Goal: Navigation & Orientation: Find specific page/section

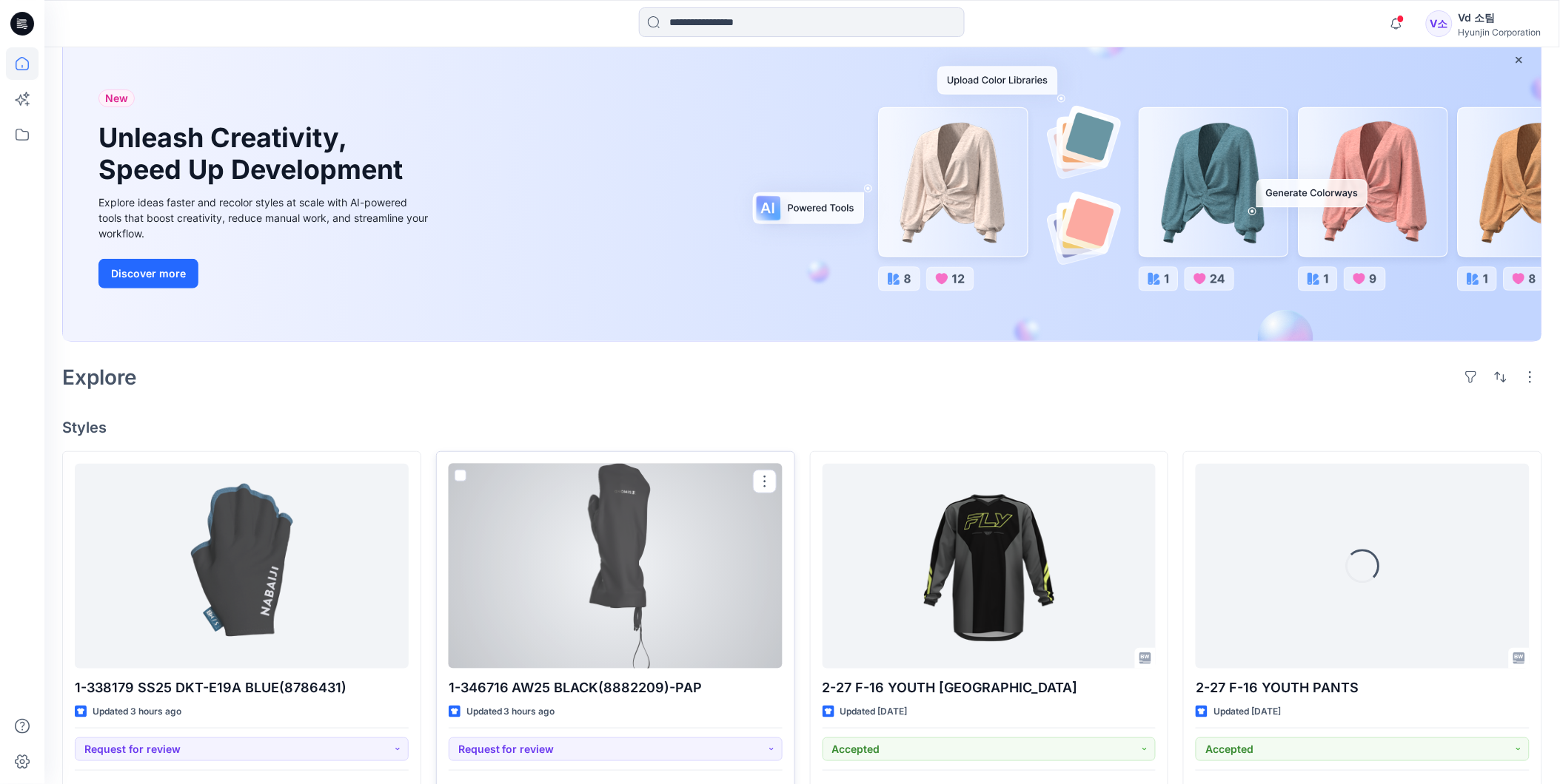
scroll to position [247, 0]
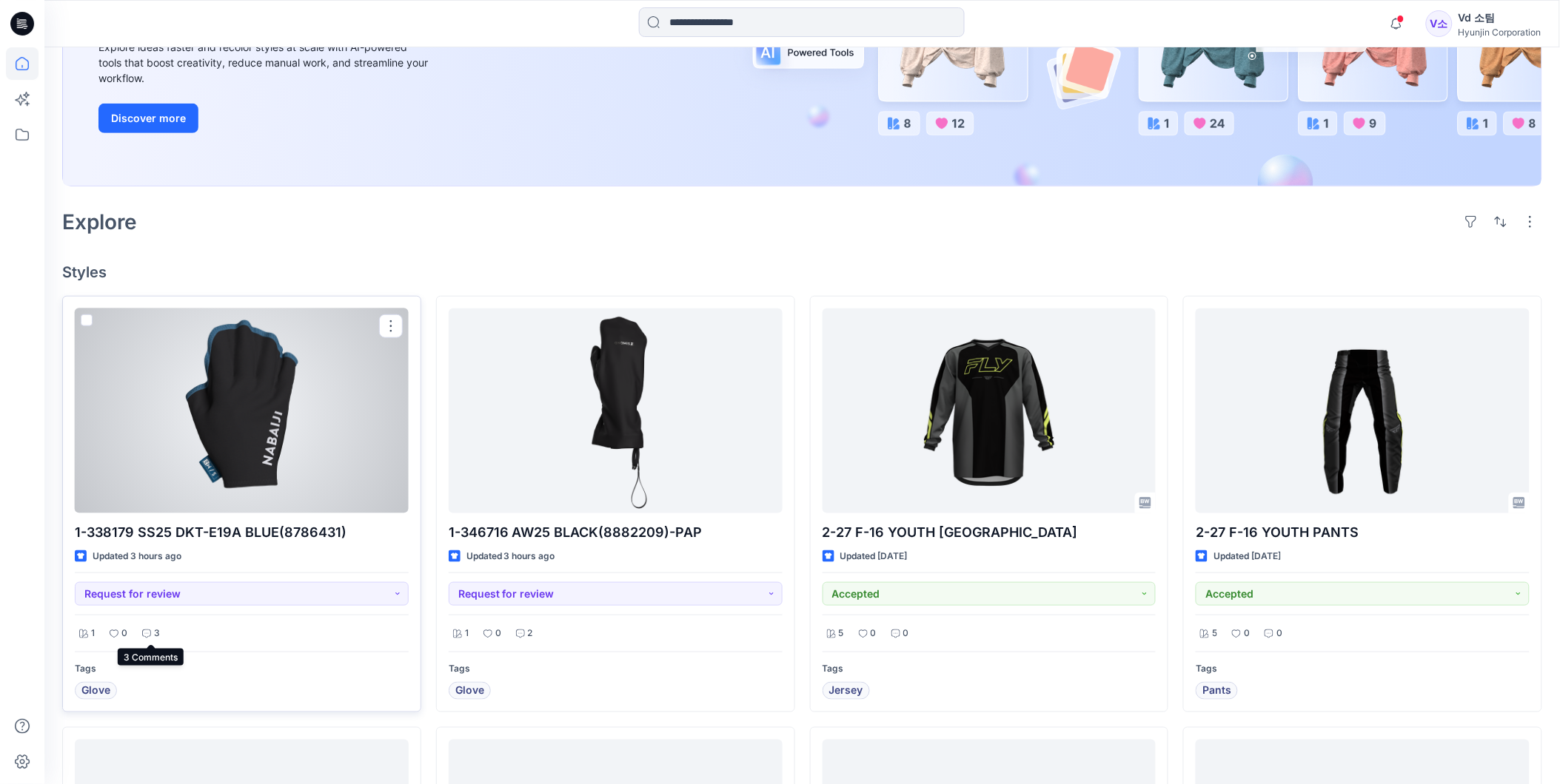
click at [147, 631] on icon at bounding box center [147, 634] width 9 height 9
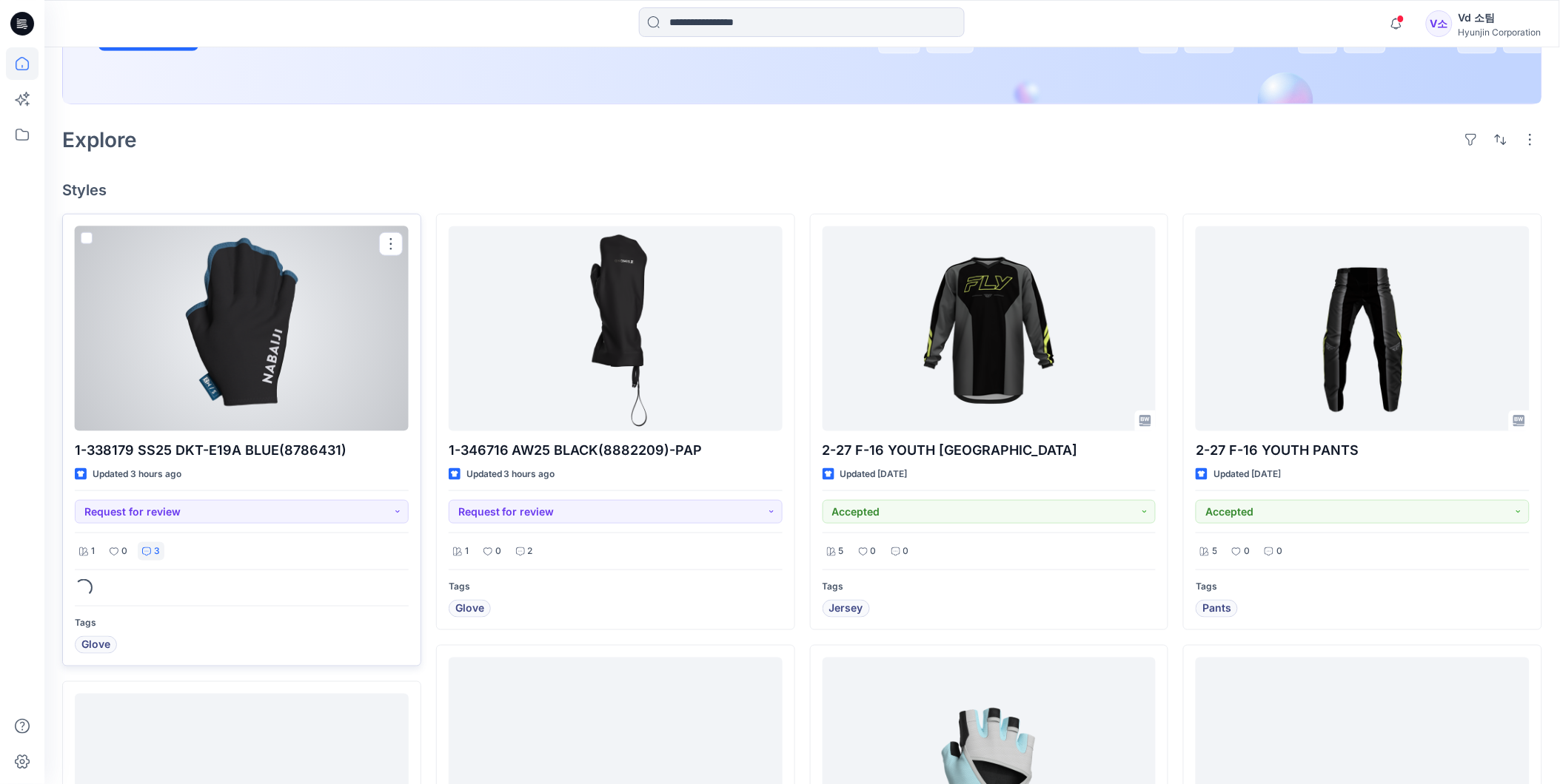
scroll to position [411, 0]
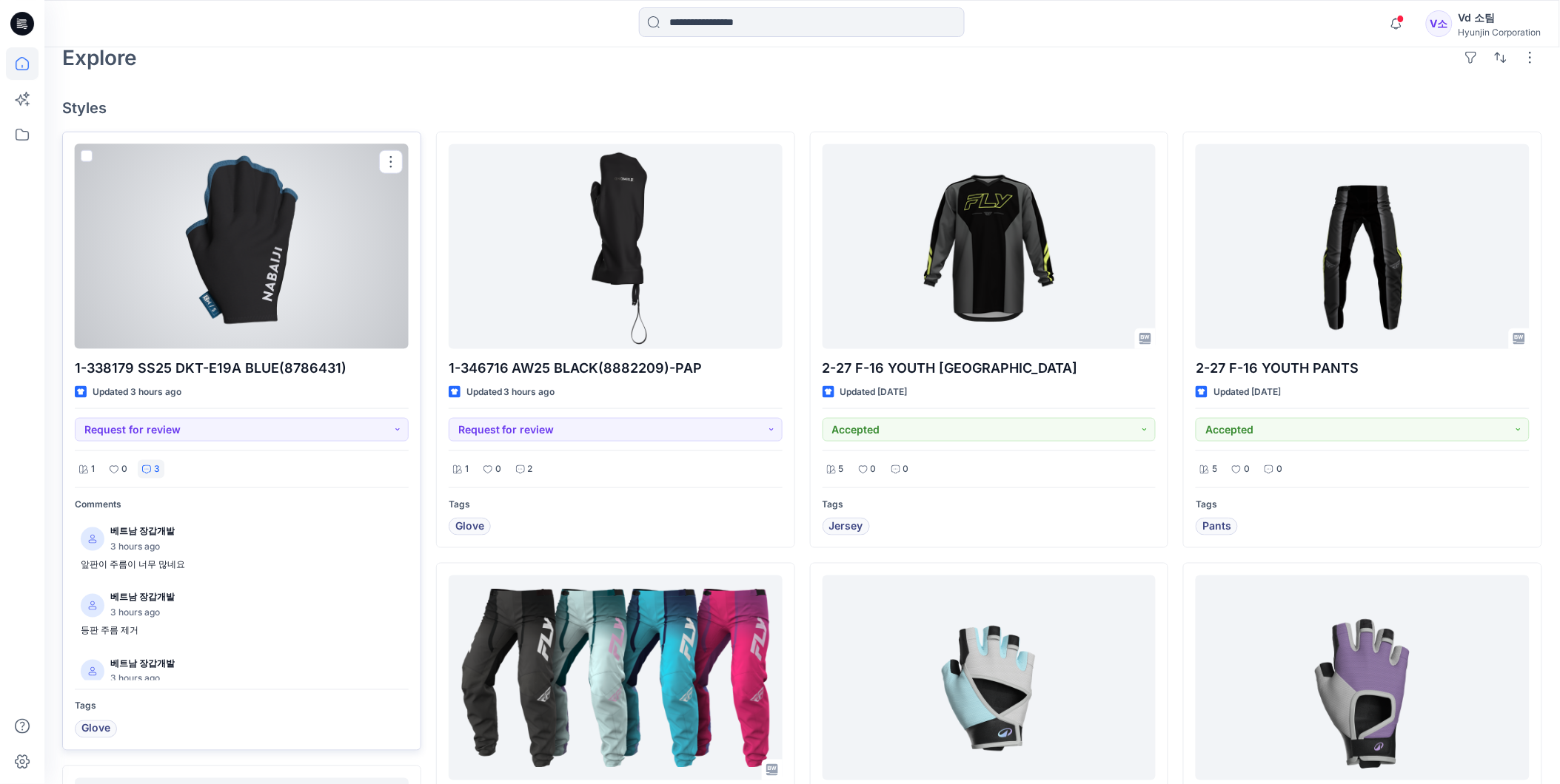
click at [255, 312] on div at bounding box center [241, 247] width 333 height 205
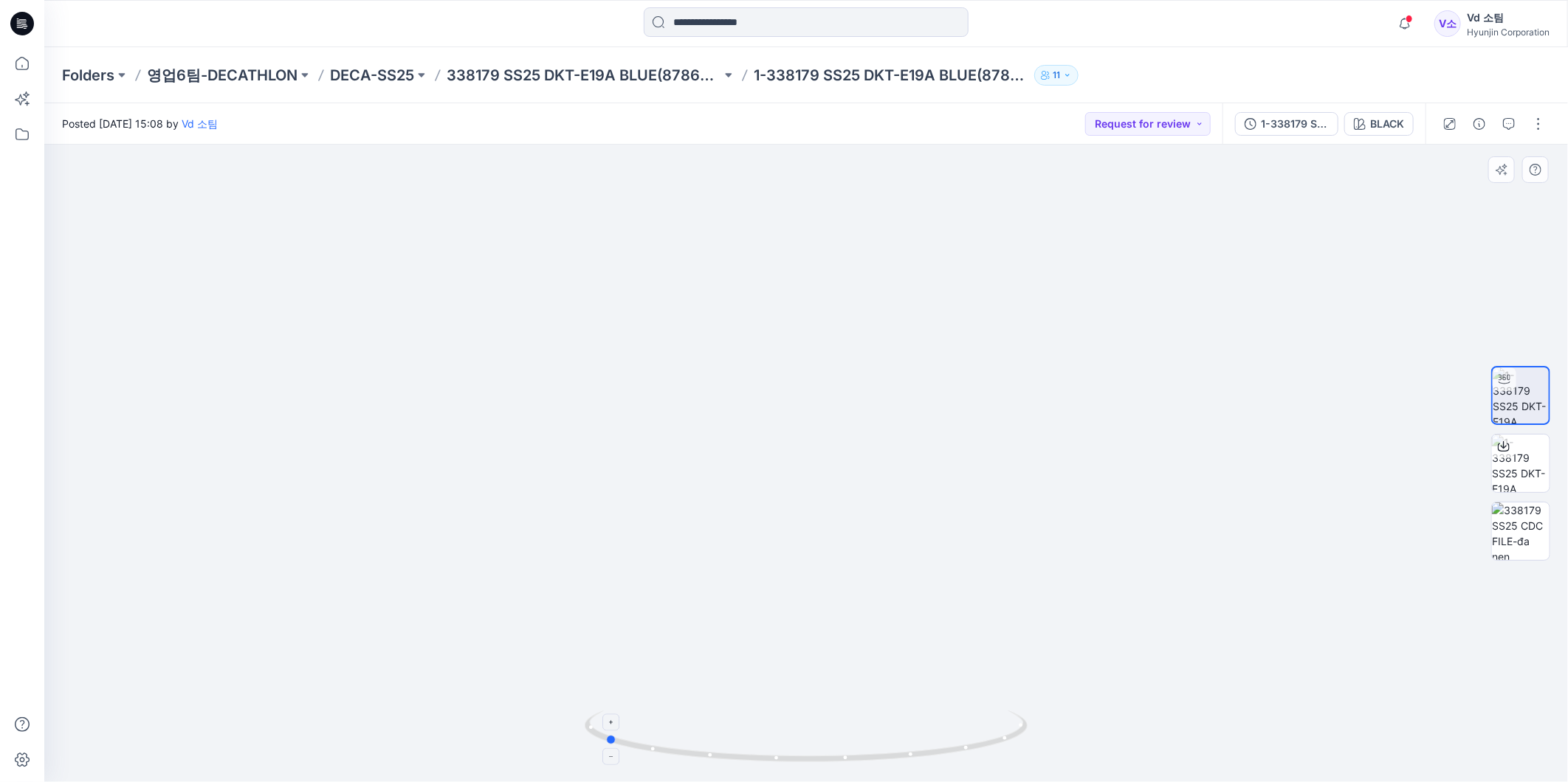
drag, startPoint x: 923, startPoint y: 764, endPoint x: 721, endPoint y: 763, distance: 202.0
click at [721, 763] on icon at bounding box center [808, 739] width 447 height 55
click at [583, 81] on p "338179 SS25 DKT-E19A BLUE(8786431)" at bounding box center [584, 76] width 275 height 20
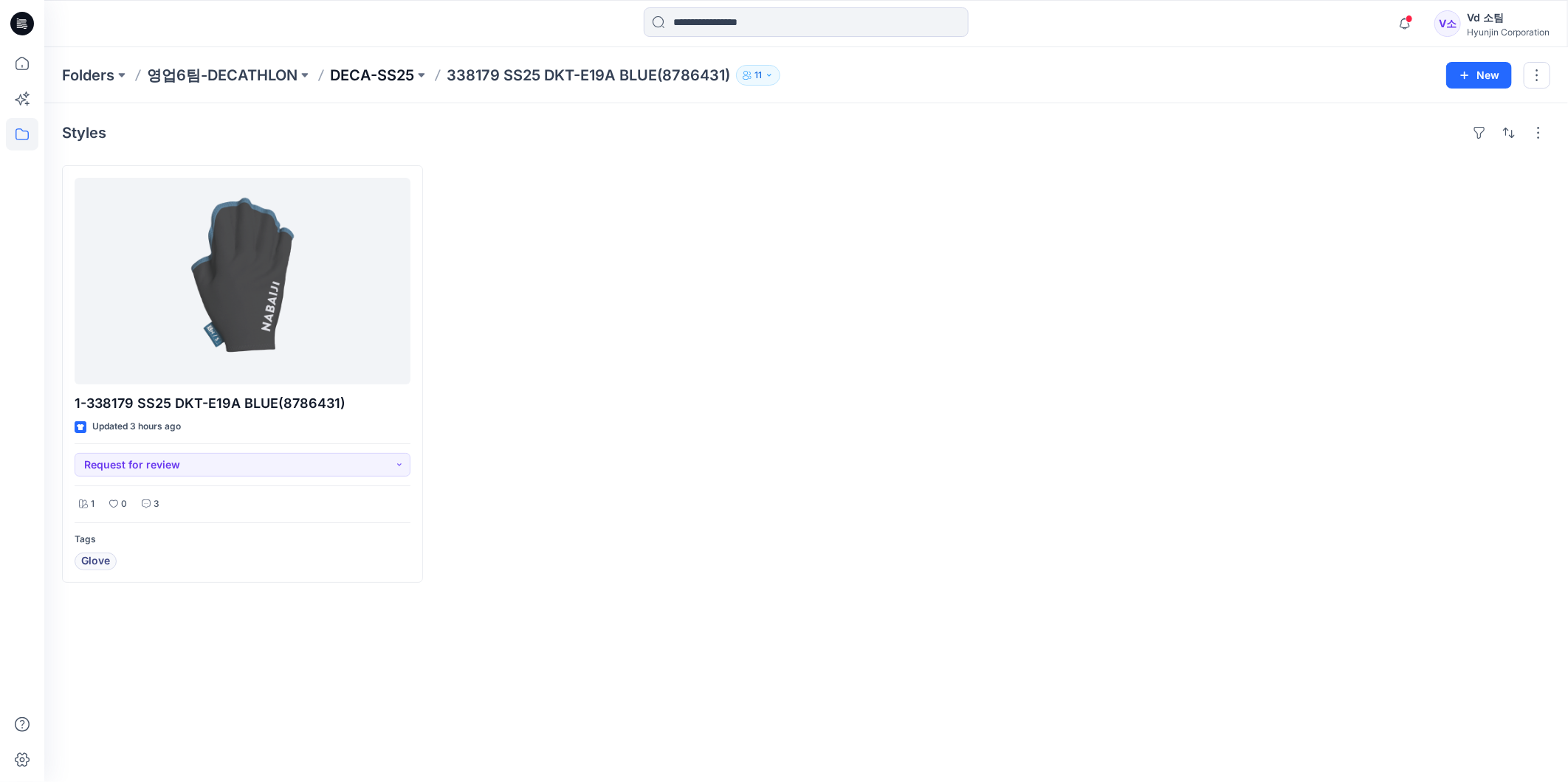
click at [379, 73] on p "DECA-SS25" at bounding box center [371, 76] width 84 height 20
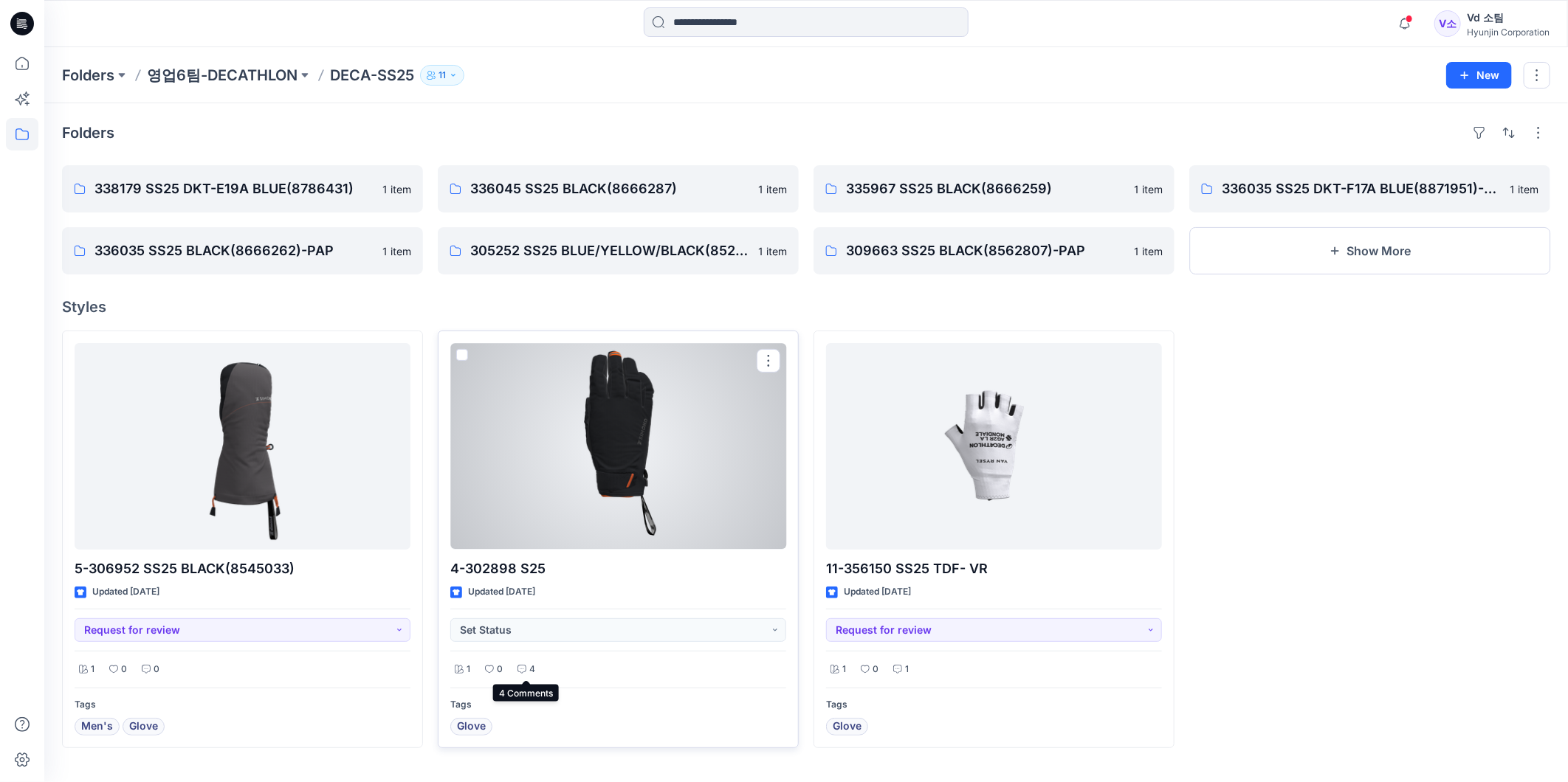
click at [530, 677] on p "4" at bounding box center [532, 670] width 6 height 16
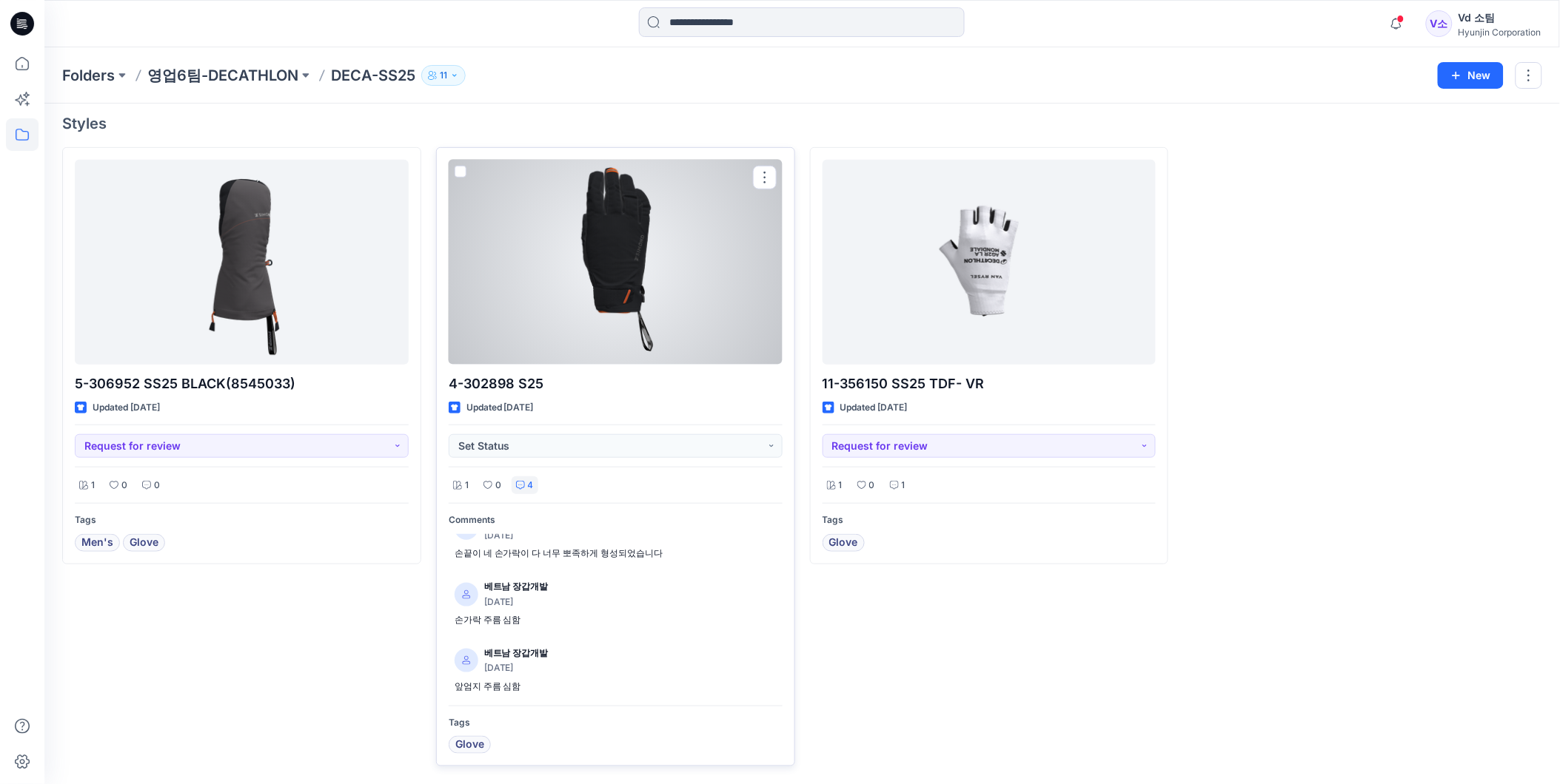
scroll to position [96, 0]
click at [595, 291] on div at bounding box center [615, 262] width 333 height 205
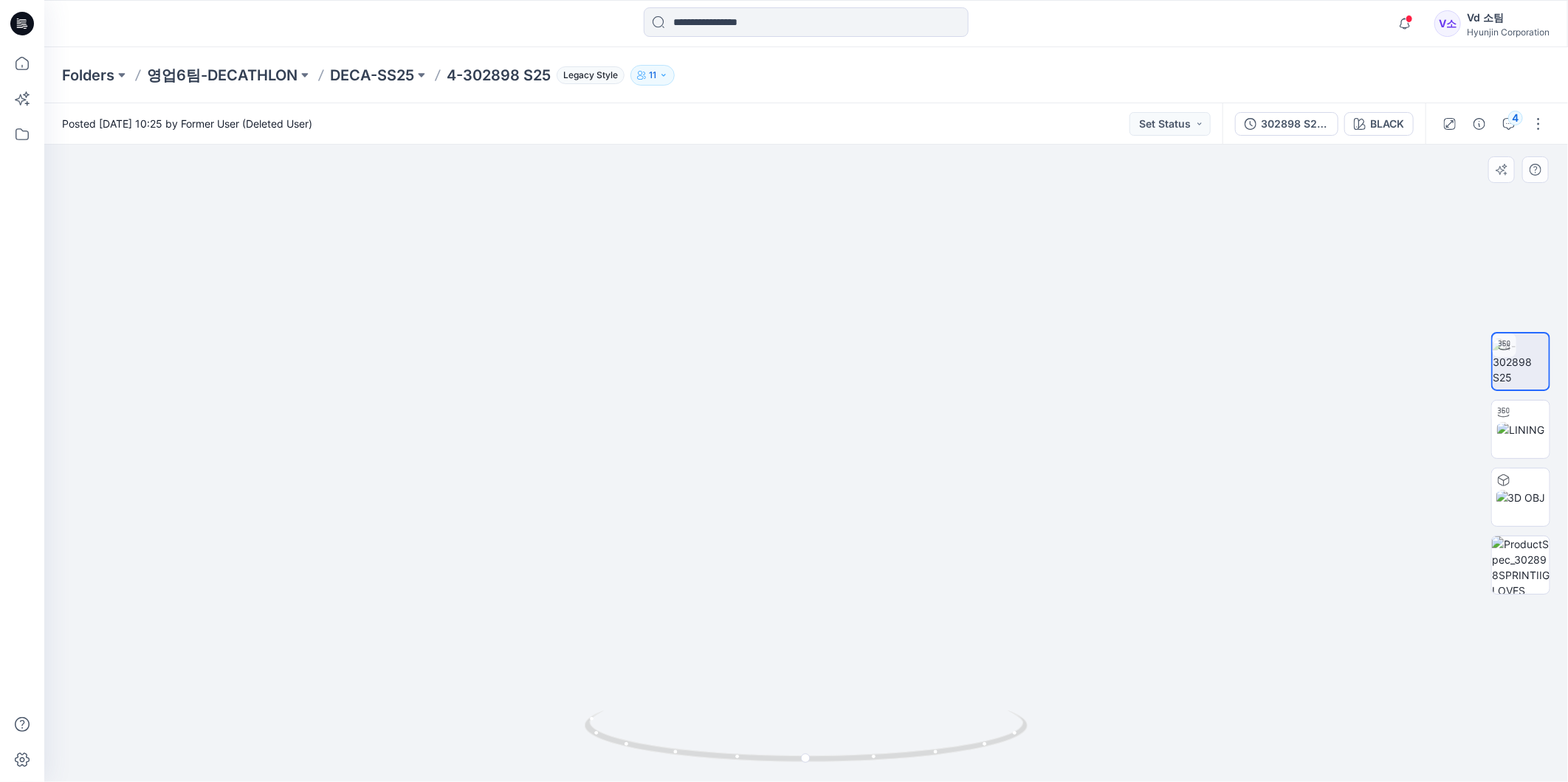
click at [904, 557] on img at bounding box center [805, 451] width 679 height 661
drag, startPoint x: 859, startPoint y: 752, endPoint x: 678, endPoint y: 754, distance: 181.0
click at [678, 754] on icon at bounding box center [808, 739] width 447 height 55
click at [22, 65] on icon at bounding box center [21, 66] width 1 height 3
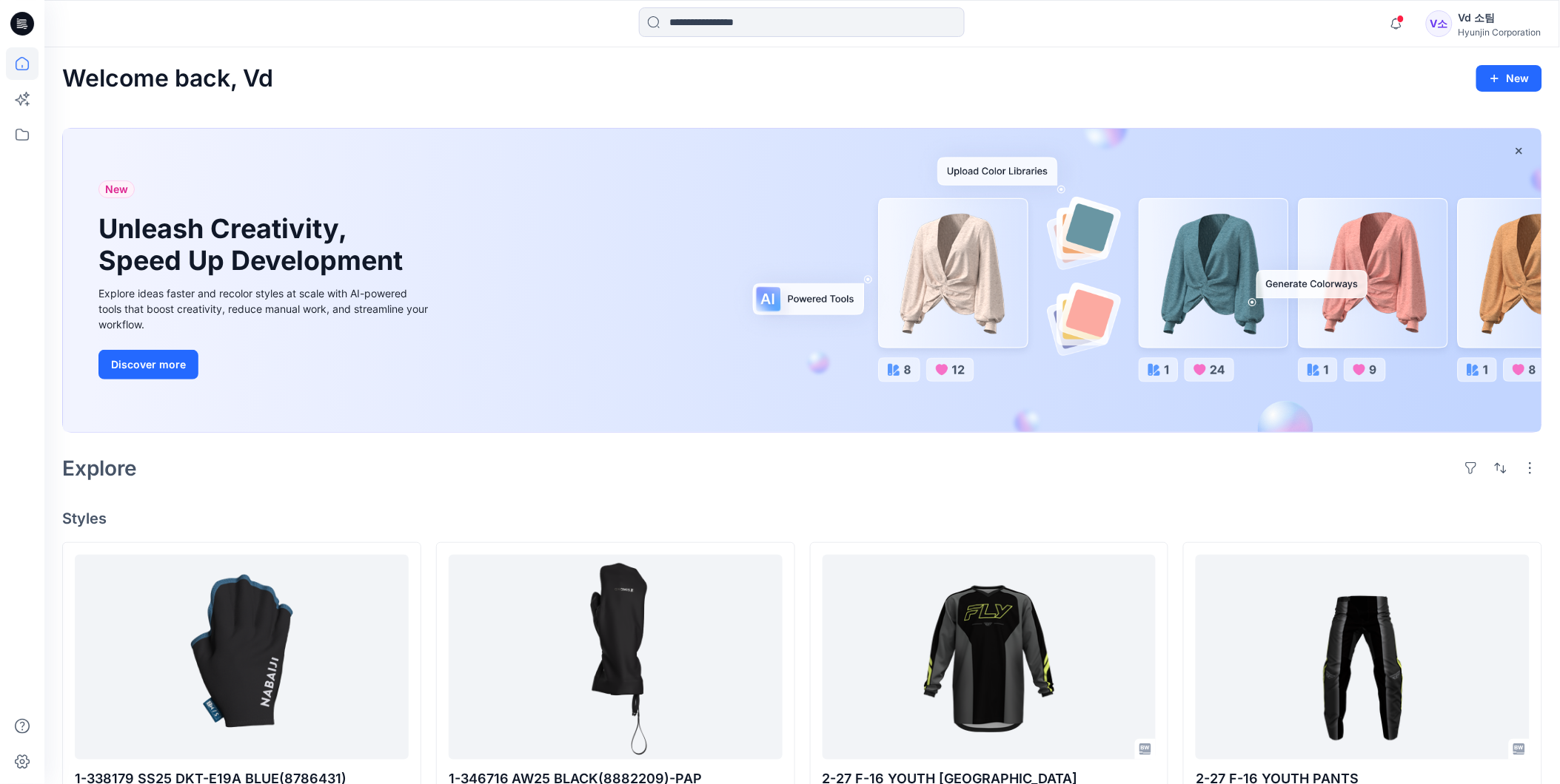
scroll to position [411, 0]
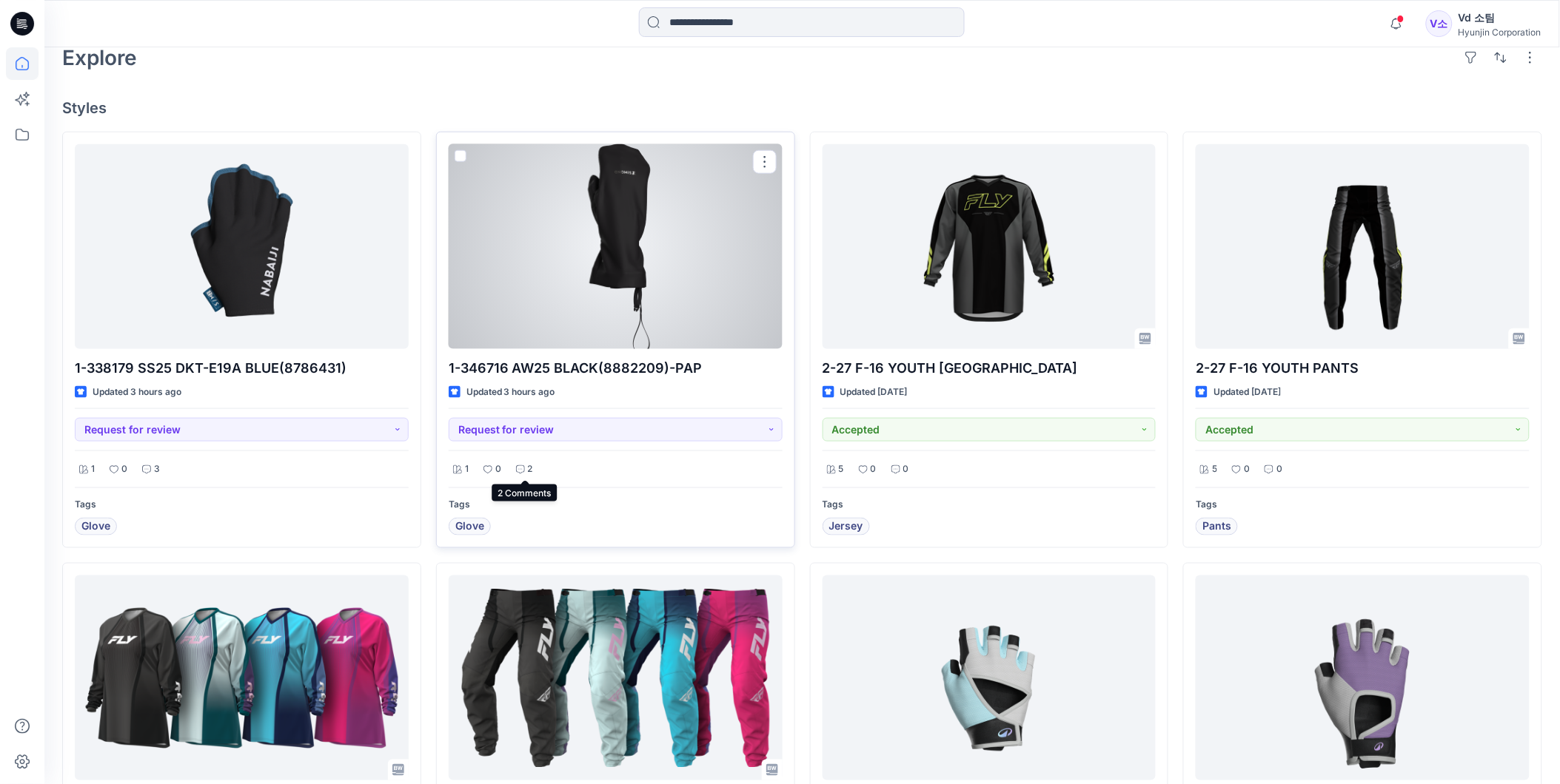
click at [531, 469] on p "2" at bounding box center [530, 469] width 6 height 16
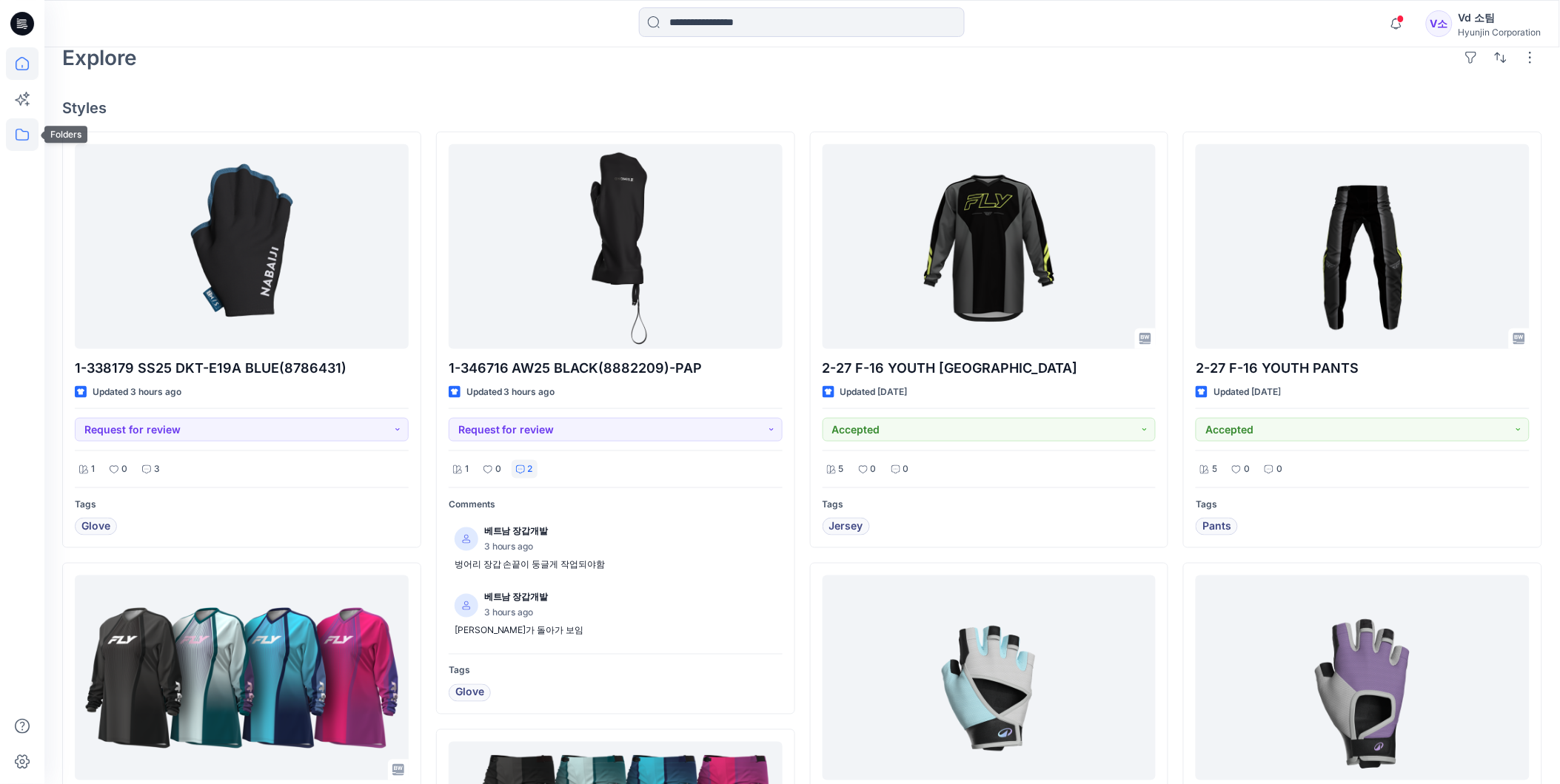
click at [30, 126] on icon at bounding box center [21, 134] width 32 height 32
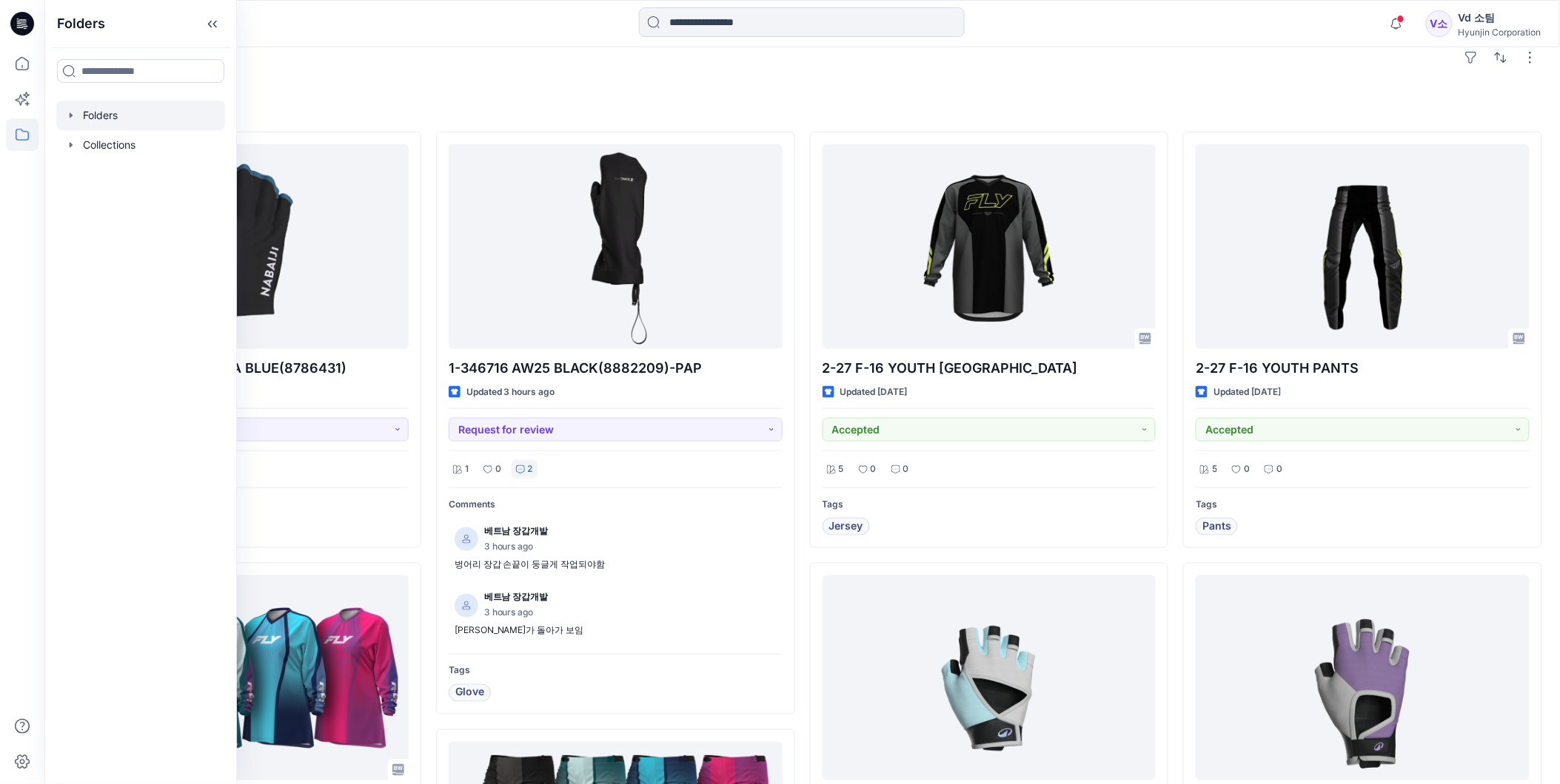
click at [122, 114] on div at bounding box center [140, 115] width 169 height 30
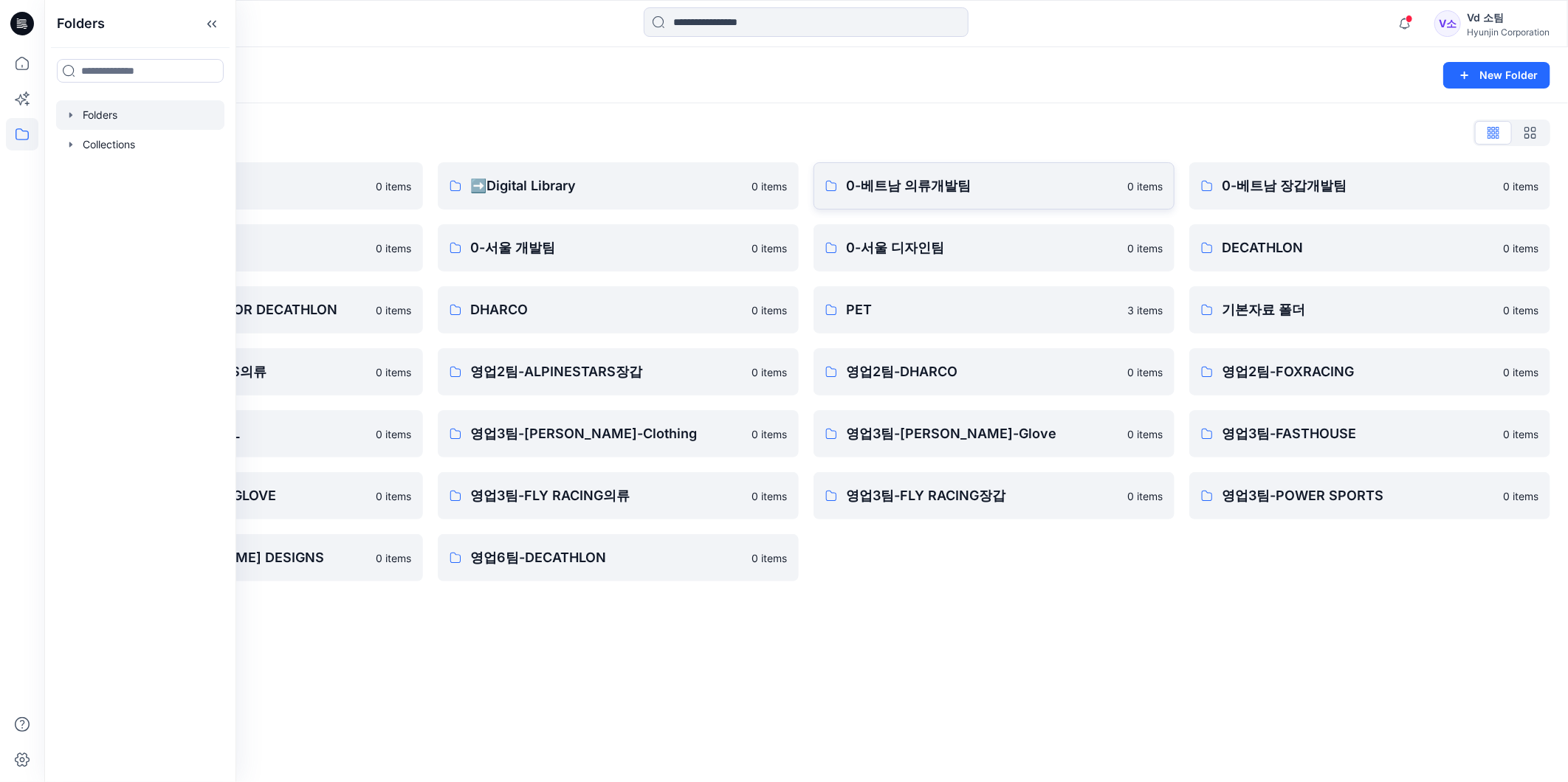
click at [880, 188] on p "0-베트남 의류개발팀" at bounding box center [982, 186] width 273 height 20
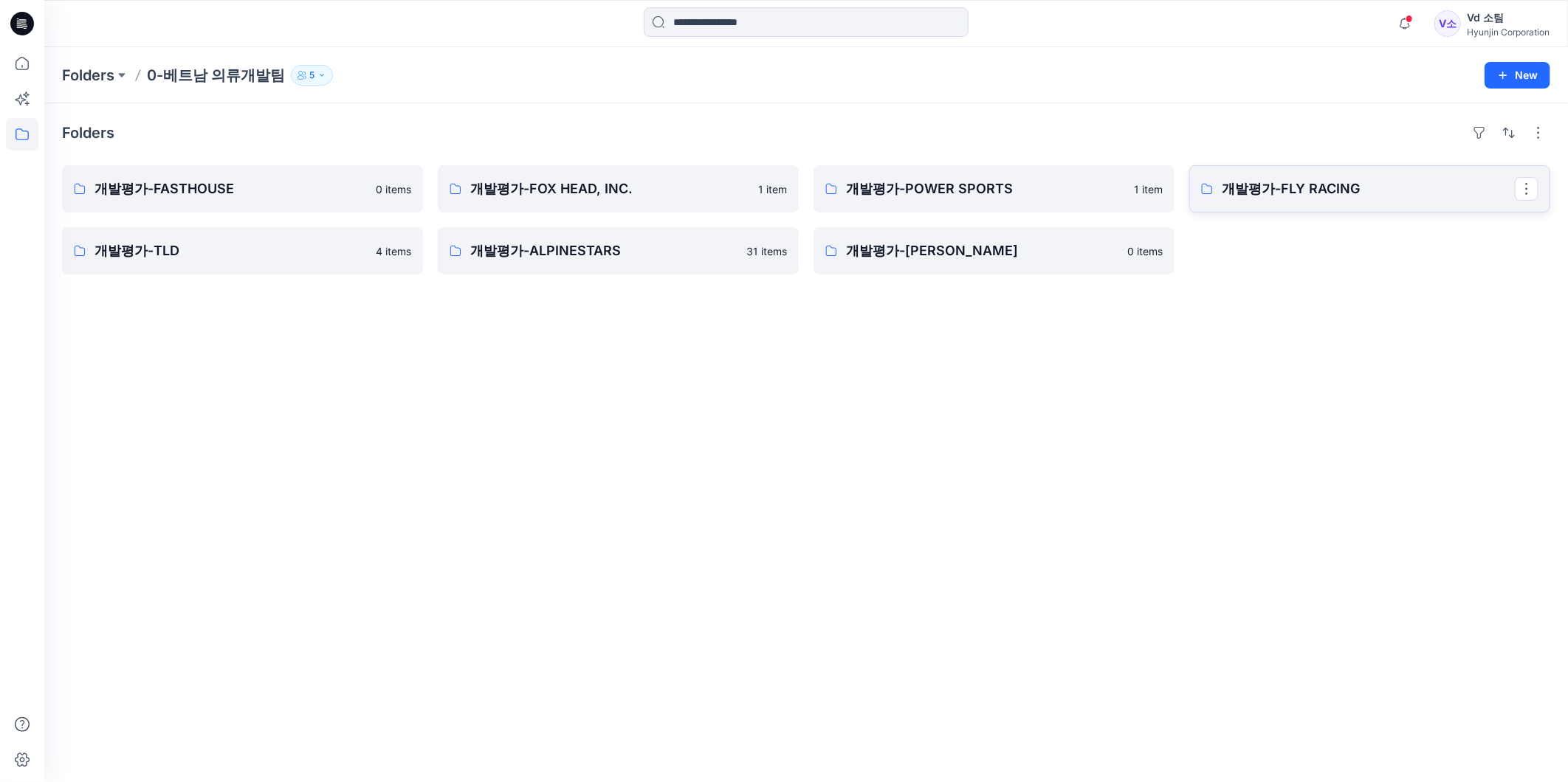
click at [1340, 198] on p "개발평가-FLY RACING" at bounding box center [1368, 189] width 293 height 20
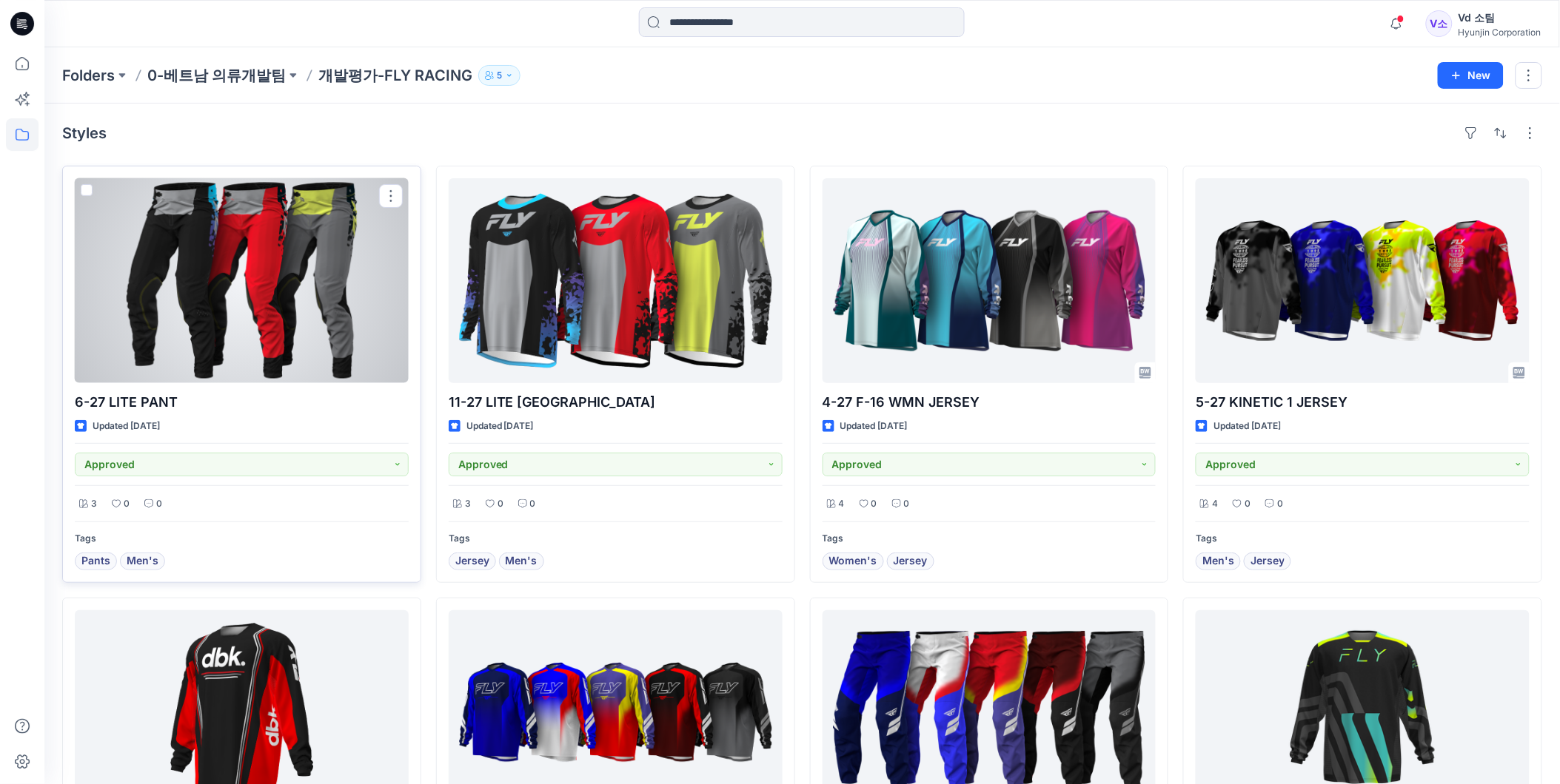
click at [368, 300] on div at bounding box center [241, 281] width 333 height 205
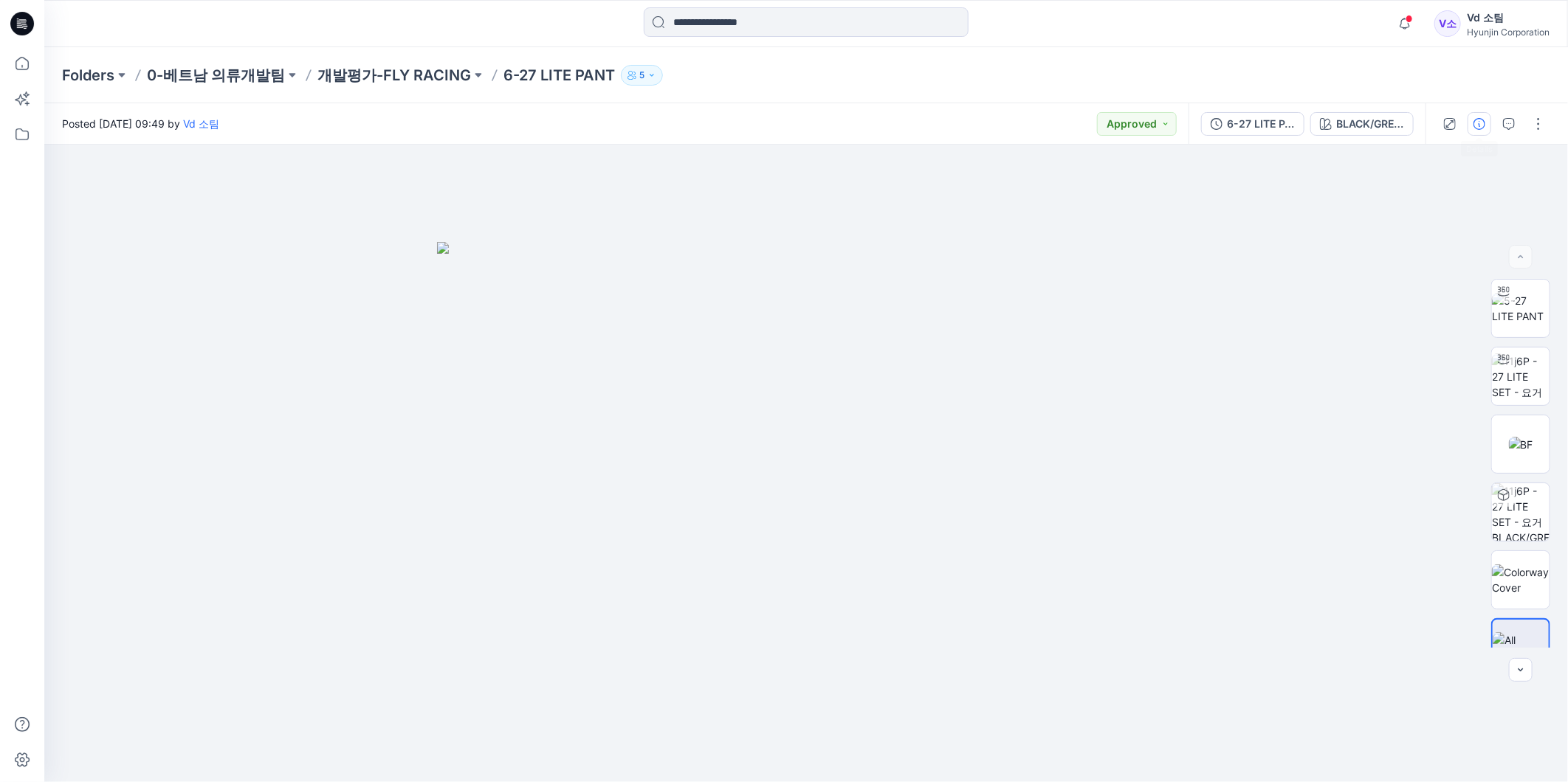
click at [1485, 133] on button "button" at bounding box center [1480, 124] width 24 height 24
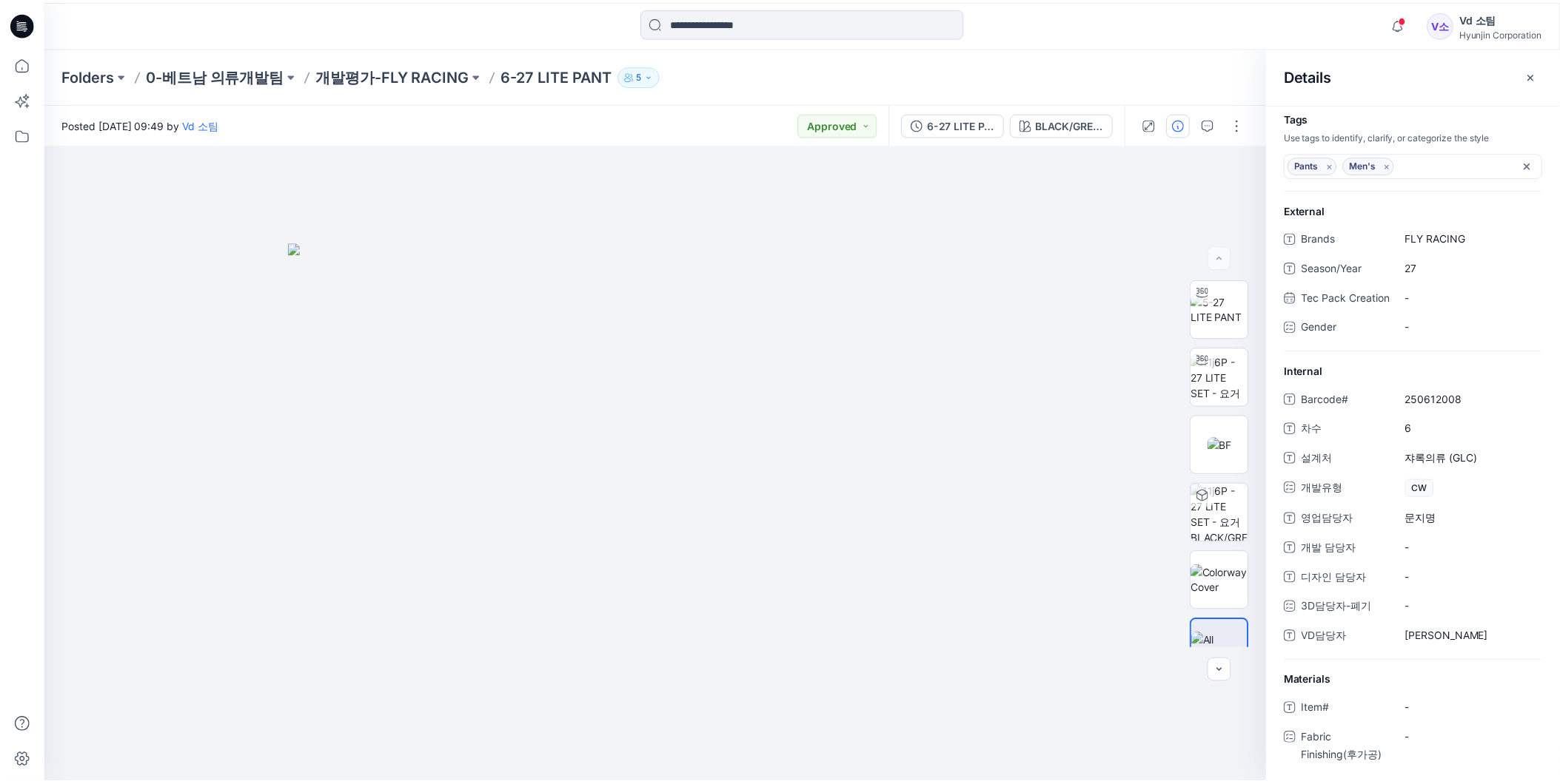
scroll to position [18, 0]
click at [360, 91] on div "Folders 0-베트남 의류개발팀 개발평가-FLY RACING 6-27 LITE PANT 5" at bounding box center [808, 75] width 1528 height 56
click at [380, 72] on p "개발평가-FLY RACING" at bounding box center [395, 76] width 154 height 20
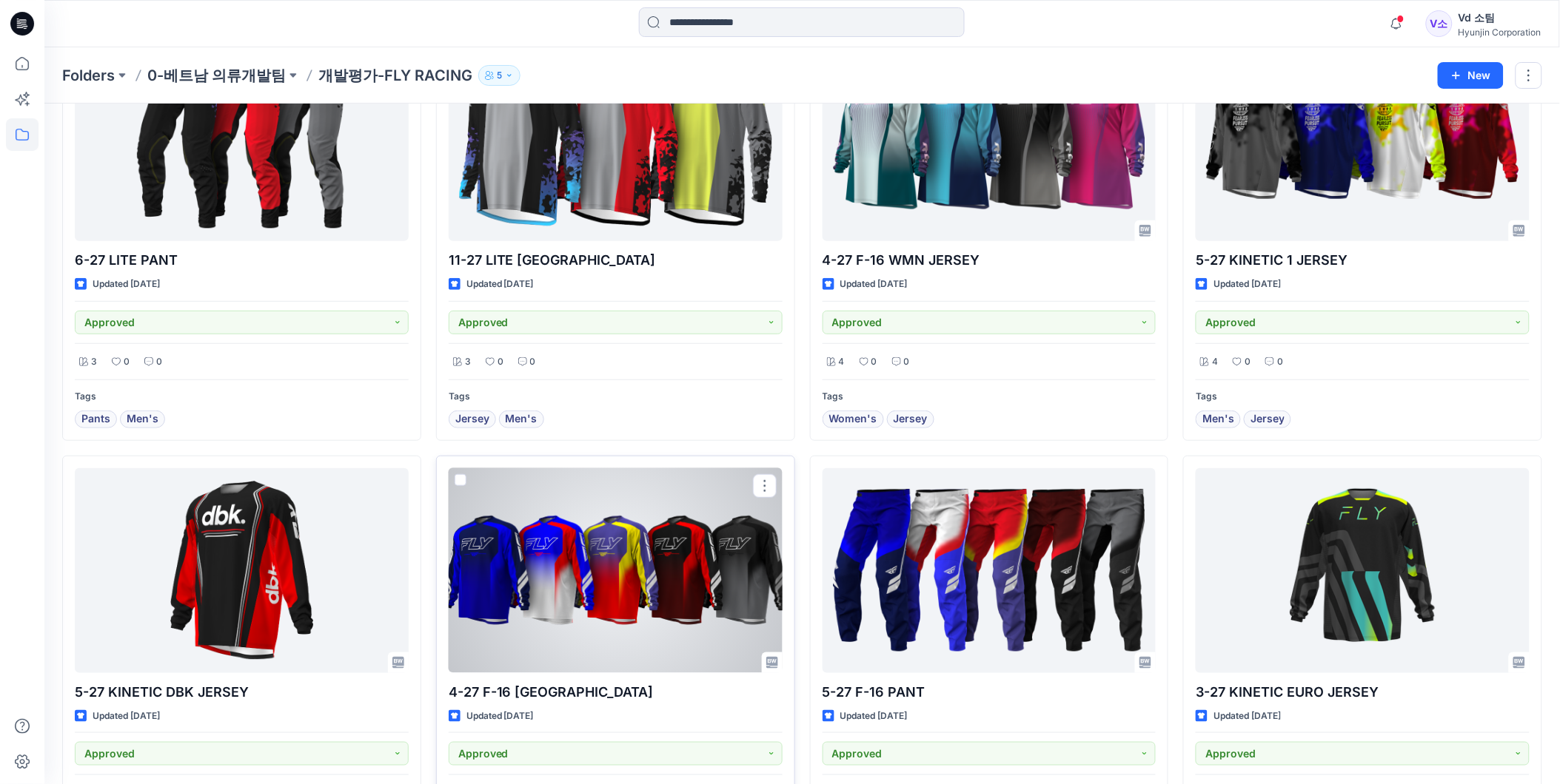
scroll to position [82, 0]
